Goal: Task Accomplishment & Management: Complete application form

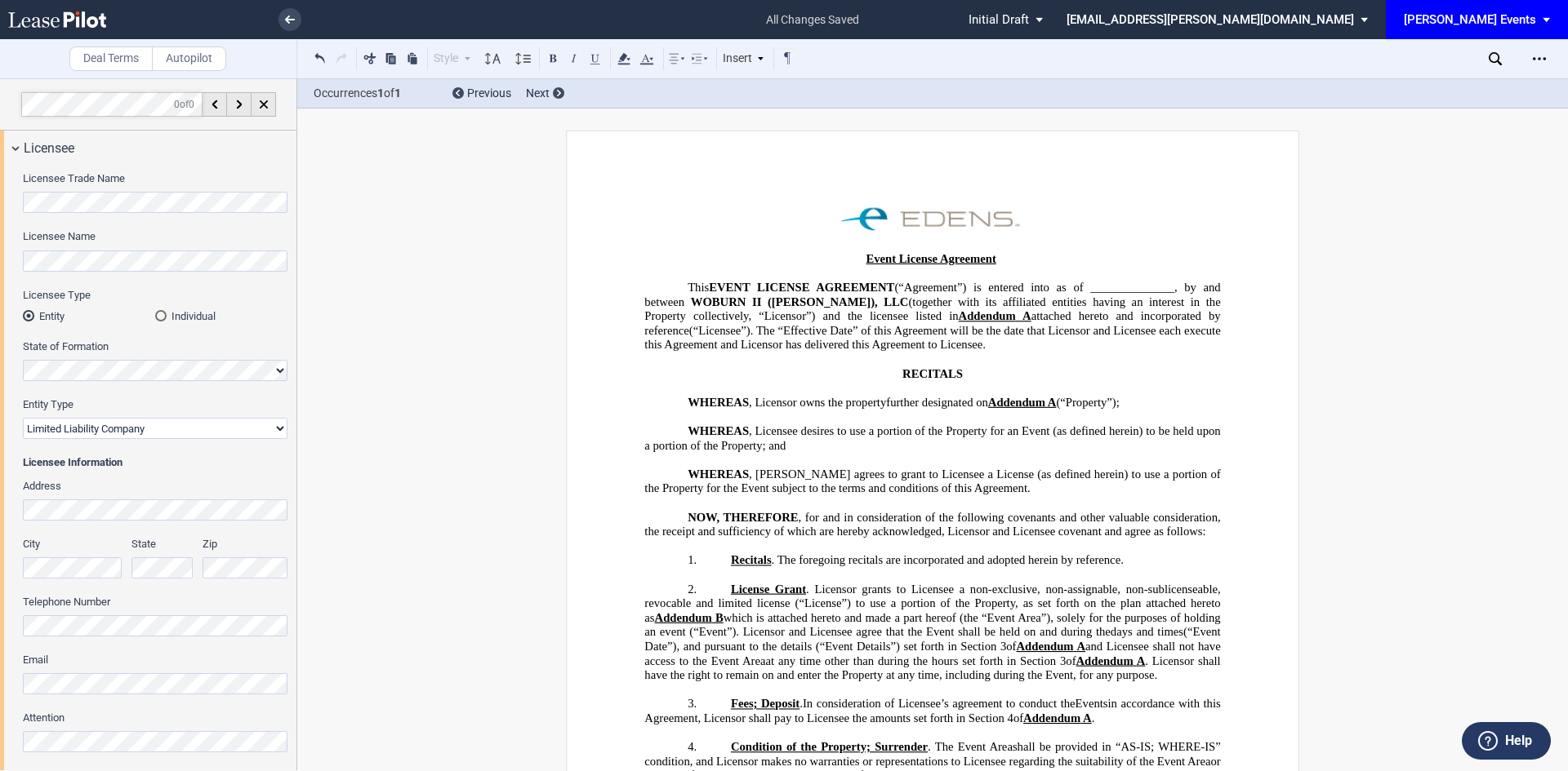
select select "limited liability company"
select select "8"
select select "10"
select select "5"
select select "pm"
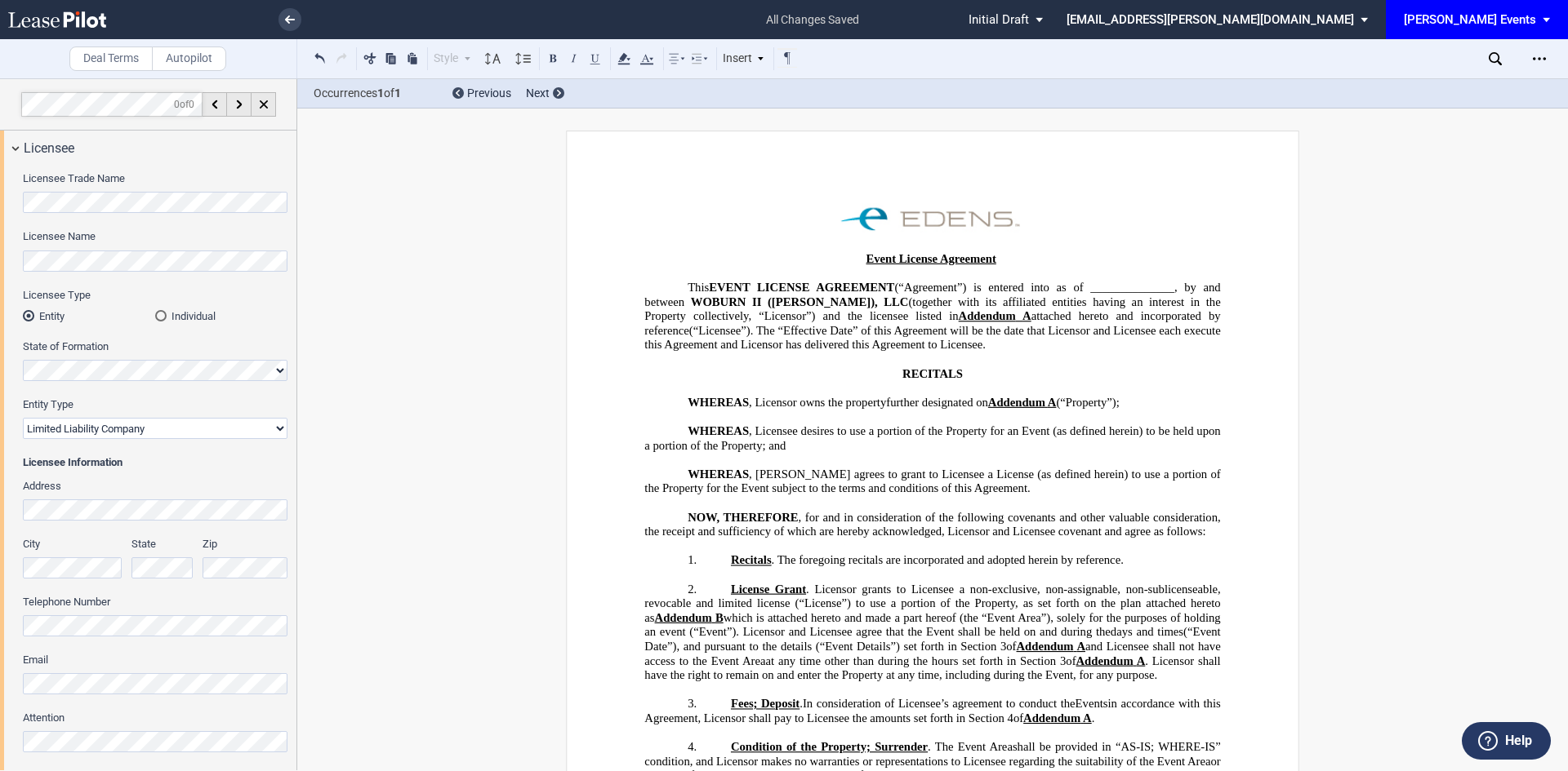
select select "8"
select select "30"
select select "pm"
select select "30"
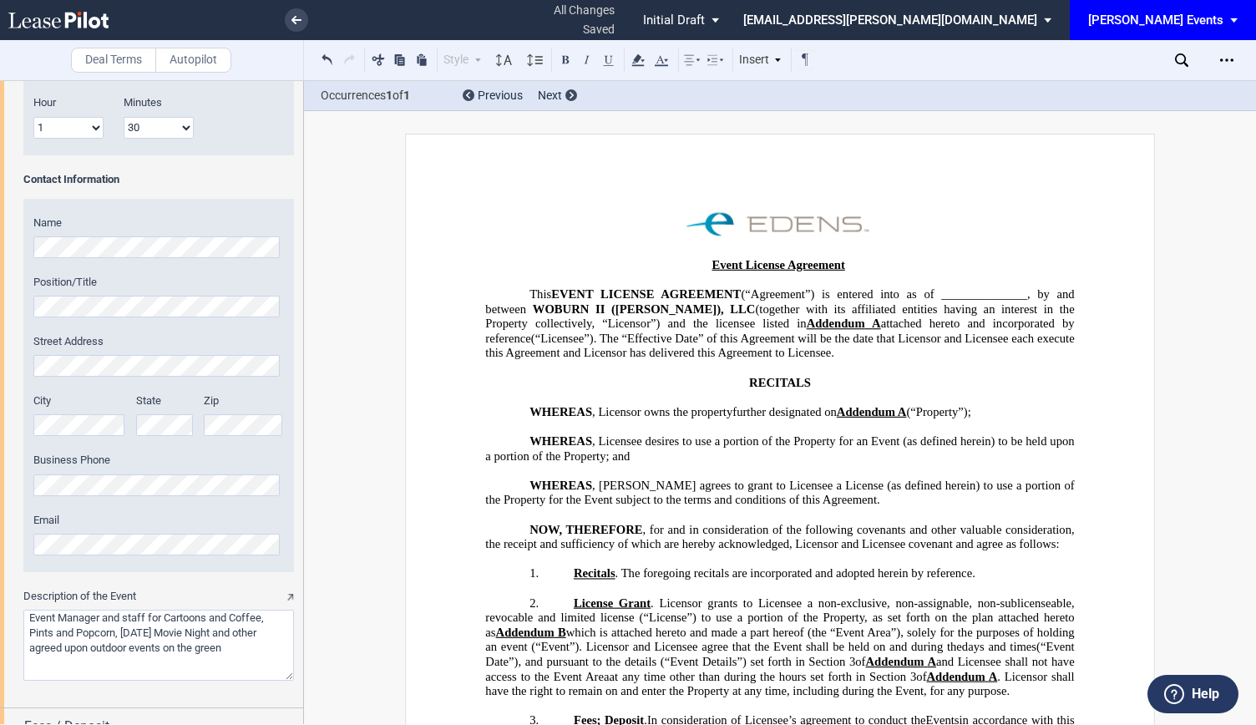
scroll to position [2096, 0]
